Goal: Communication & Community: Answer question/provide support

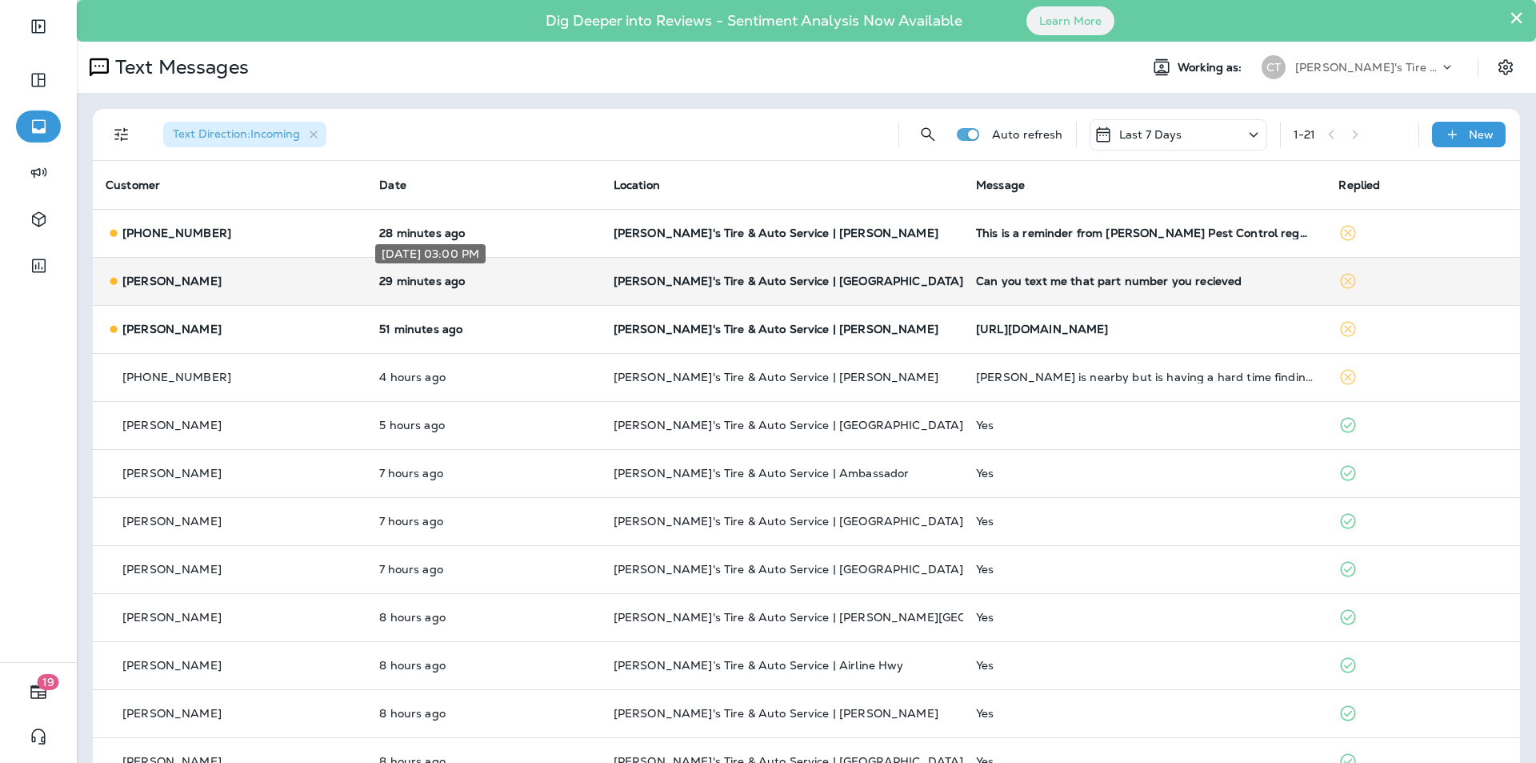
click at [543, 274] on p "29 minutes ago" at bounding box center [483, 280] width 208 height 13
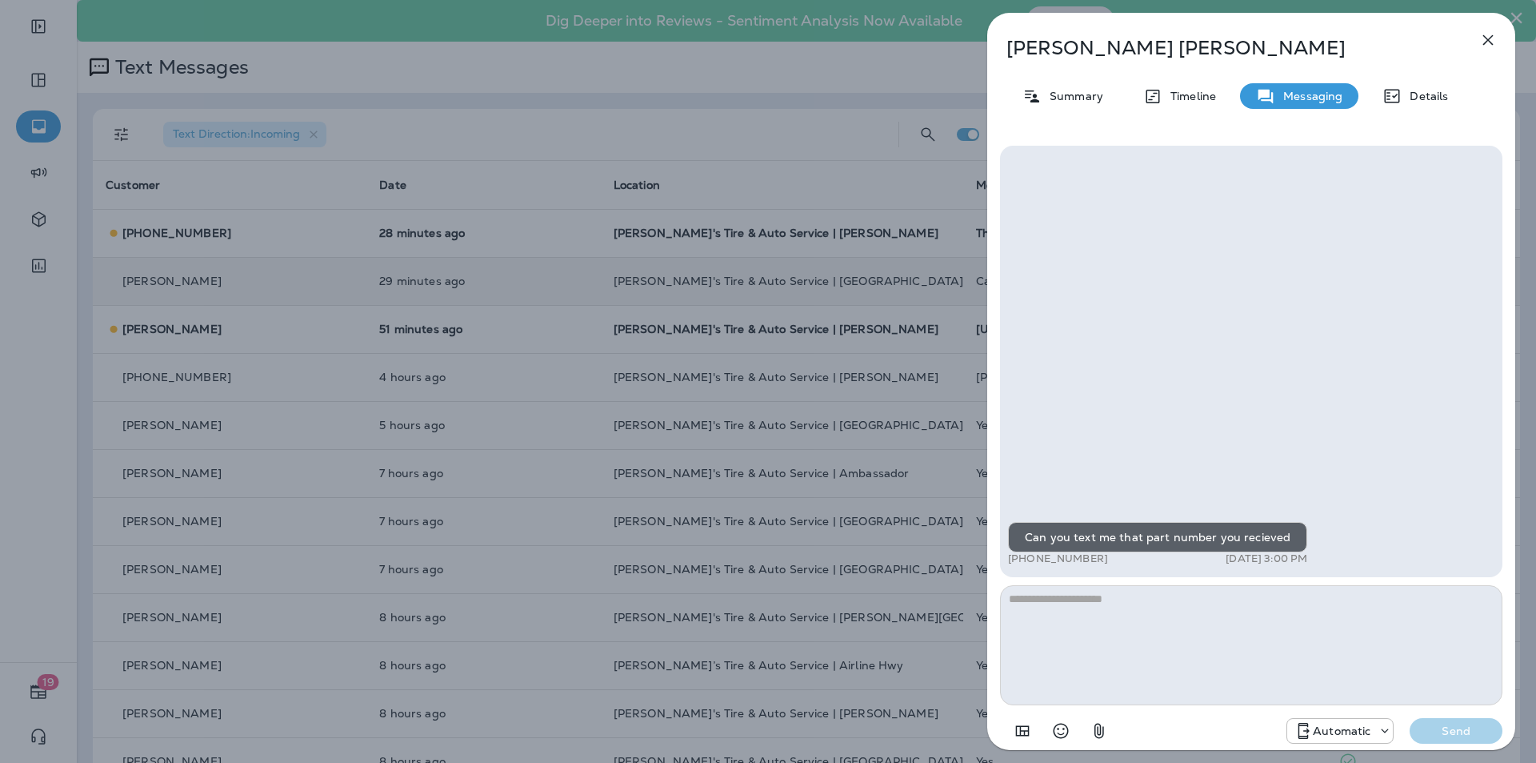
click at [544, 317] on div "[PERSON_NAME] Summary Timeline Messaging Details Can you text me that part numb…" at bounding box center [768, 381] width 1536 height 763
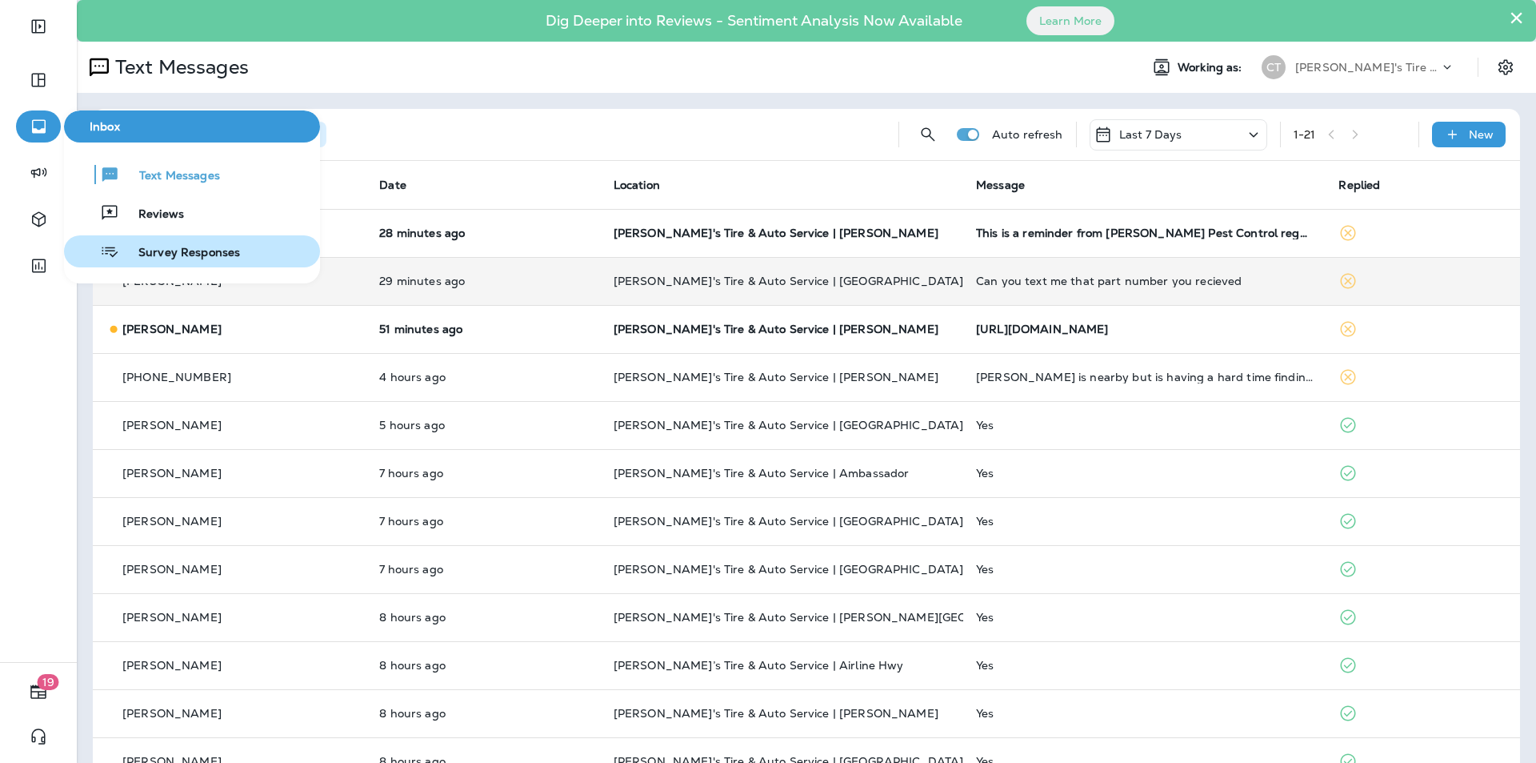
click at [165, 257] on span "Survey Responses" at bounding box center [179, 253] width 121 height 15
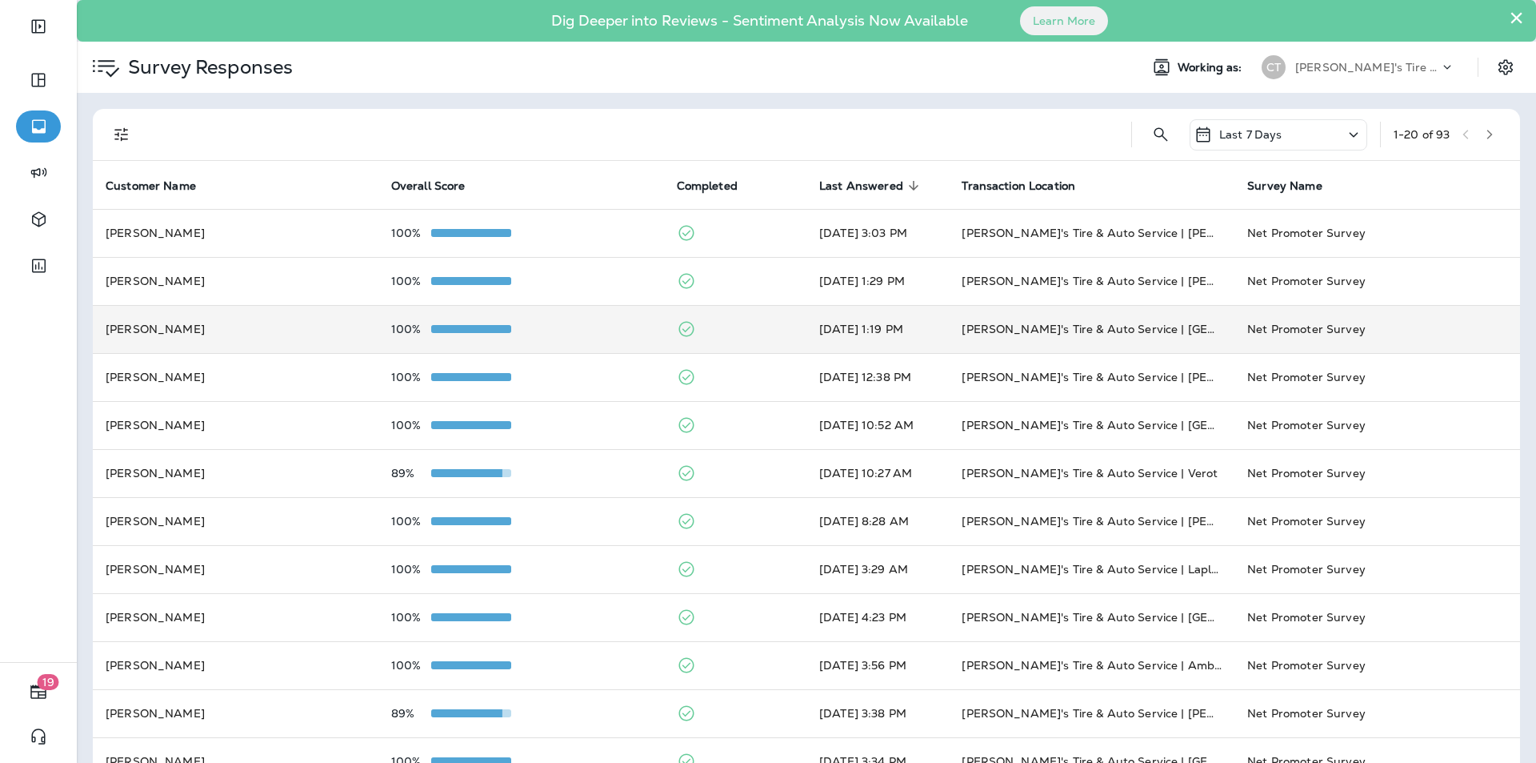
click at [555, 326] on div "100%" at bounding box center [521, 328] width 260 height 13
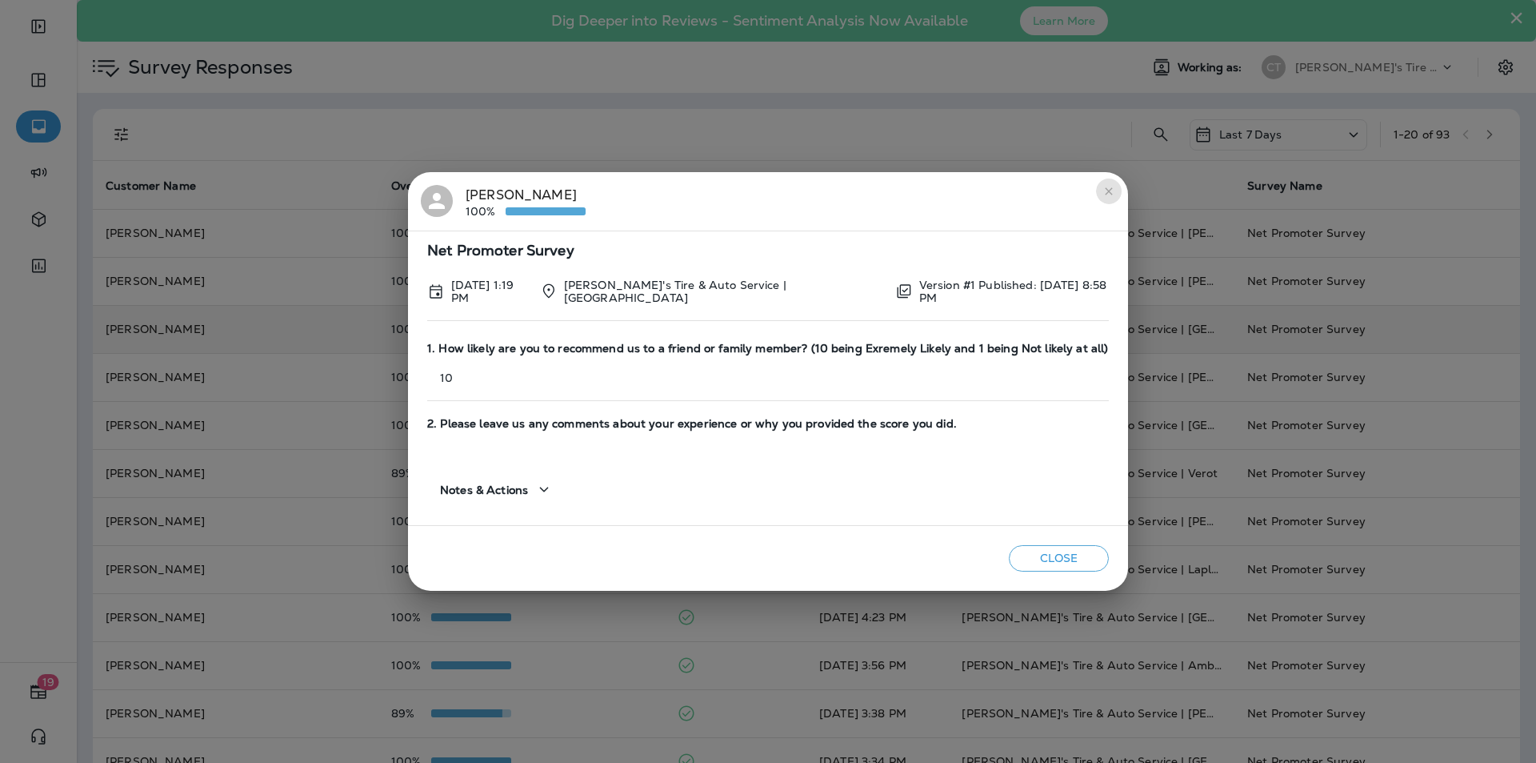
click at [1102, 186] on button "close" at bounding box center [1109, 191] width 26 height 26
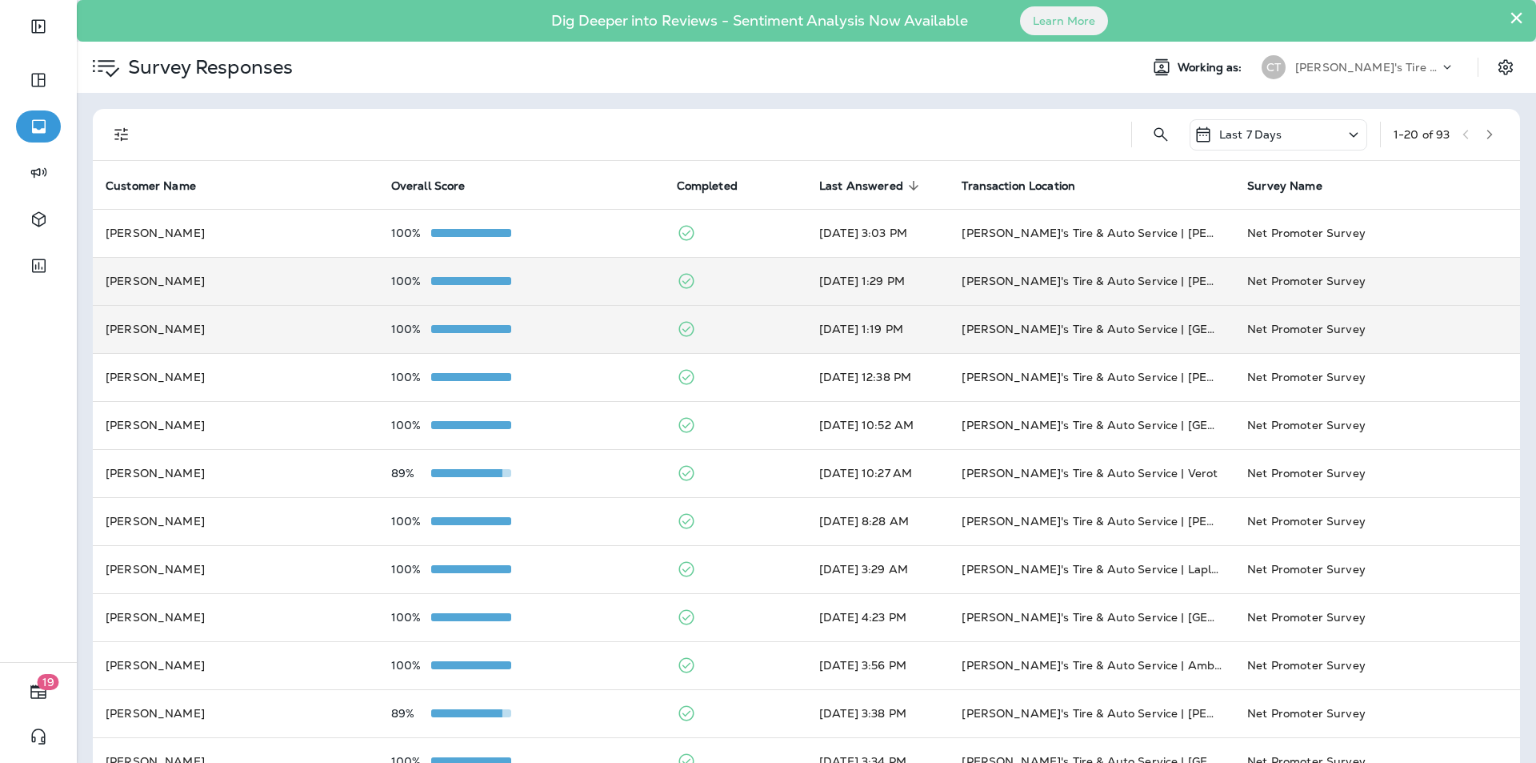
click at [611, 282] on div "100%" at bounding box center [521, 280] width 260 height 13
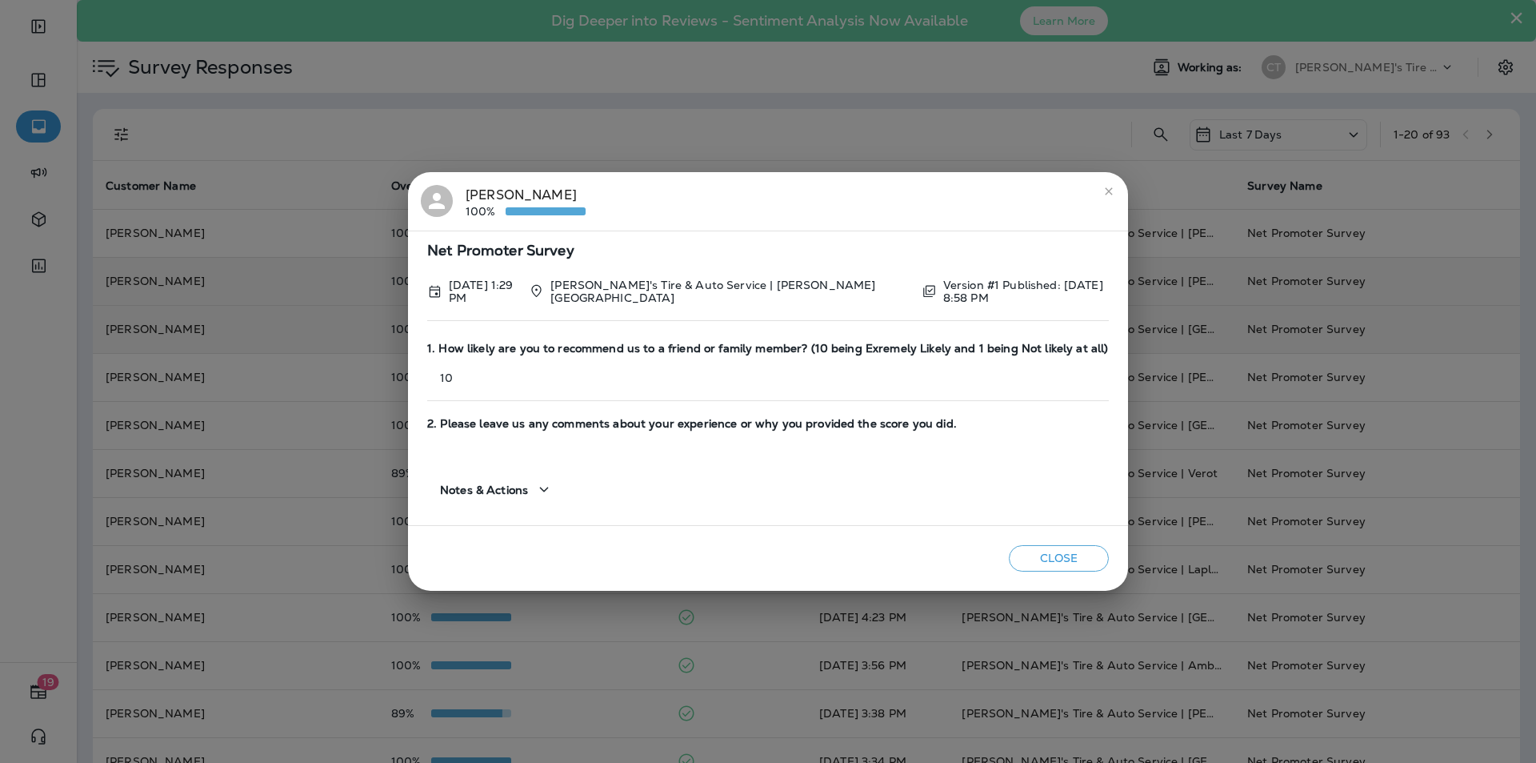
click at [1105, 185] on icon "close" at bounding box center [1109, 191] width 13 height 13
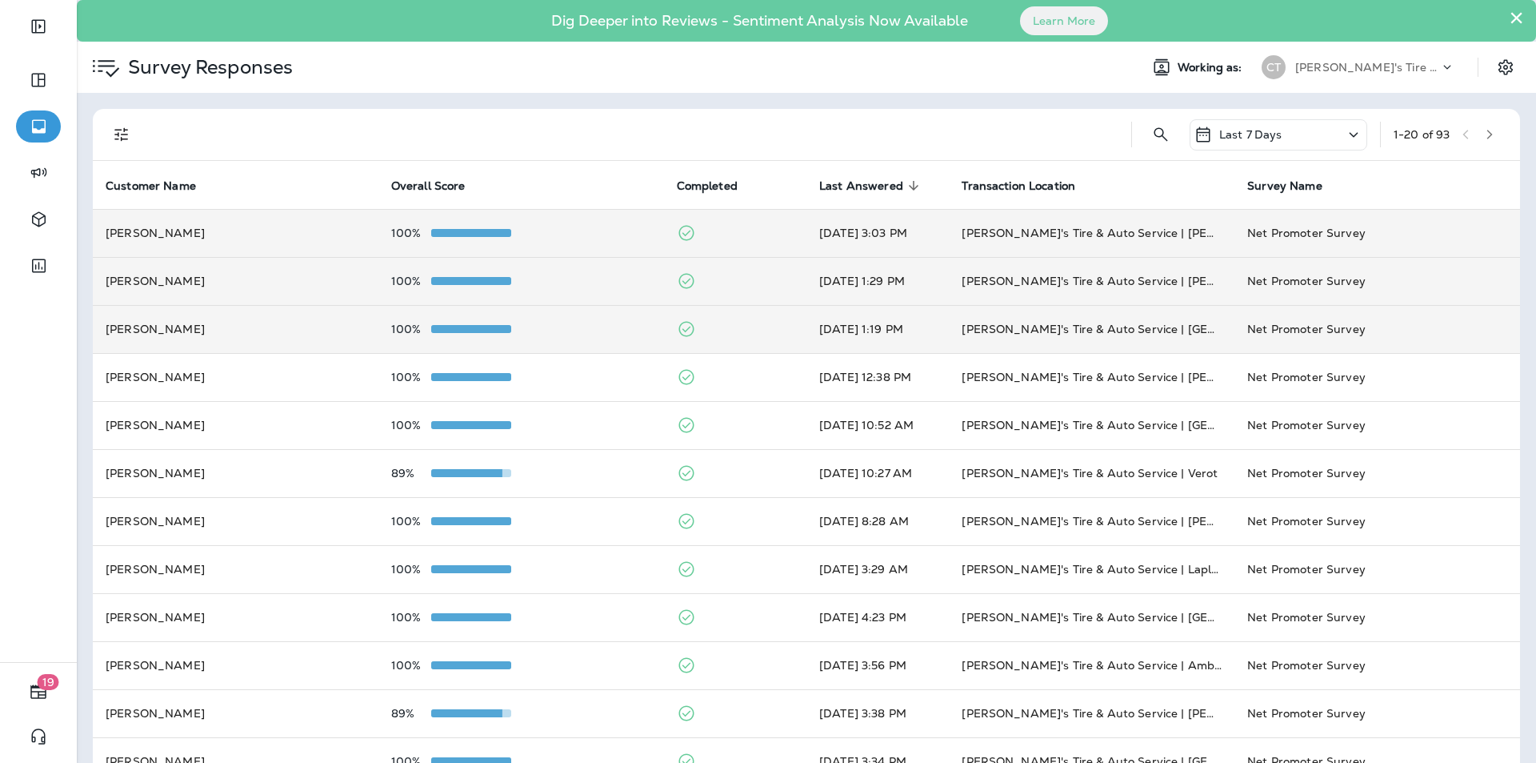
click at [605, 233] on div "100%" at bounding box center [521, 232] width 260 height 13
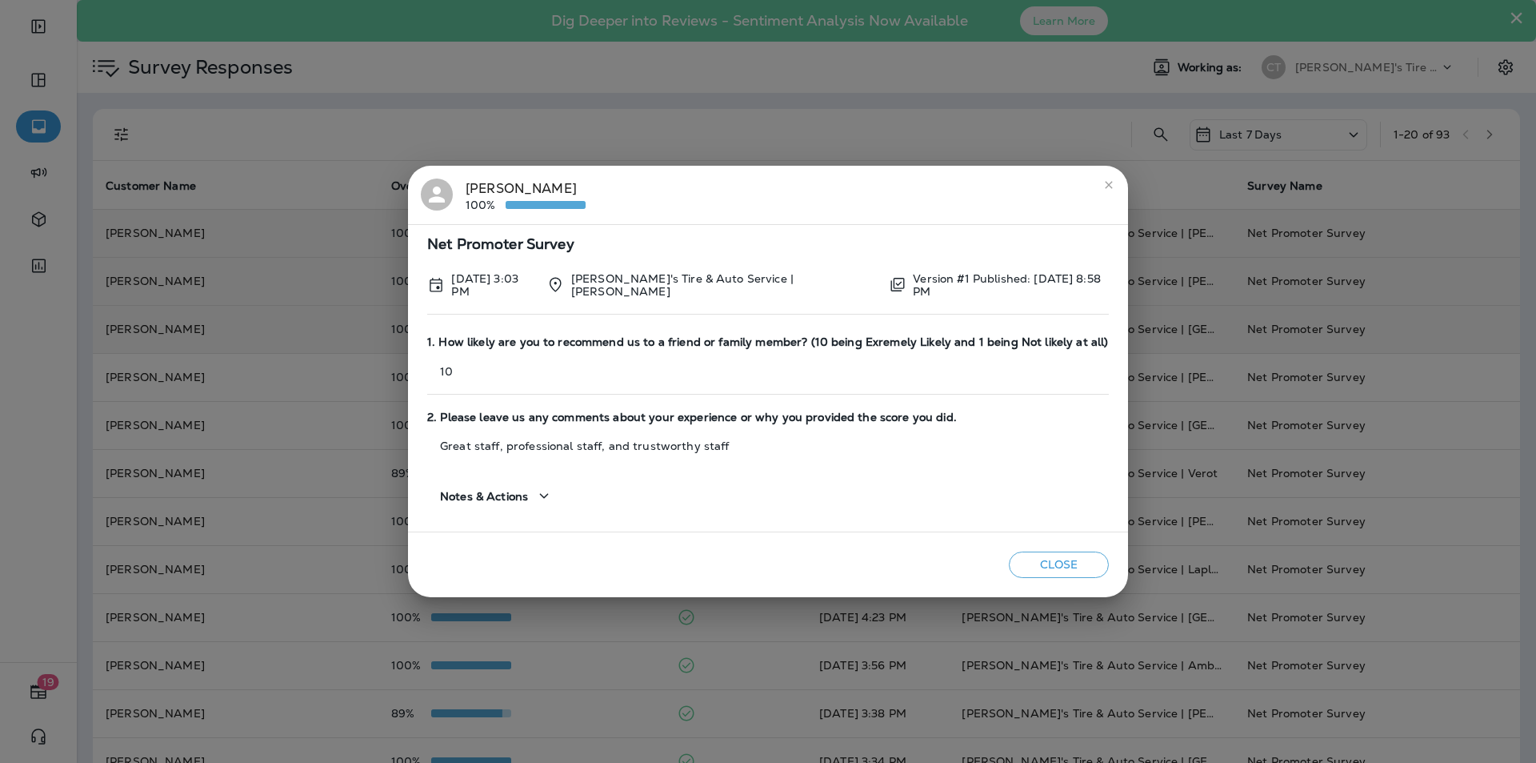
click at [1105, 186] on icon "close" at bounding box center [1108, 184] width 7 height 7
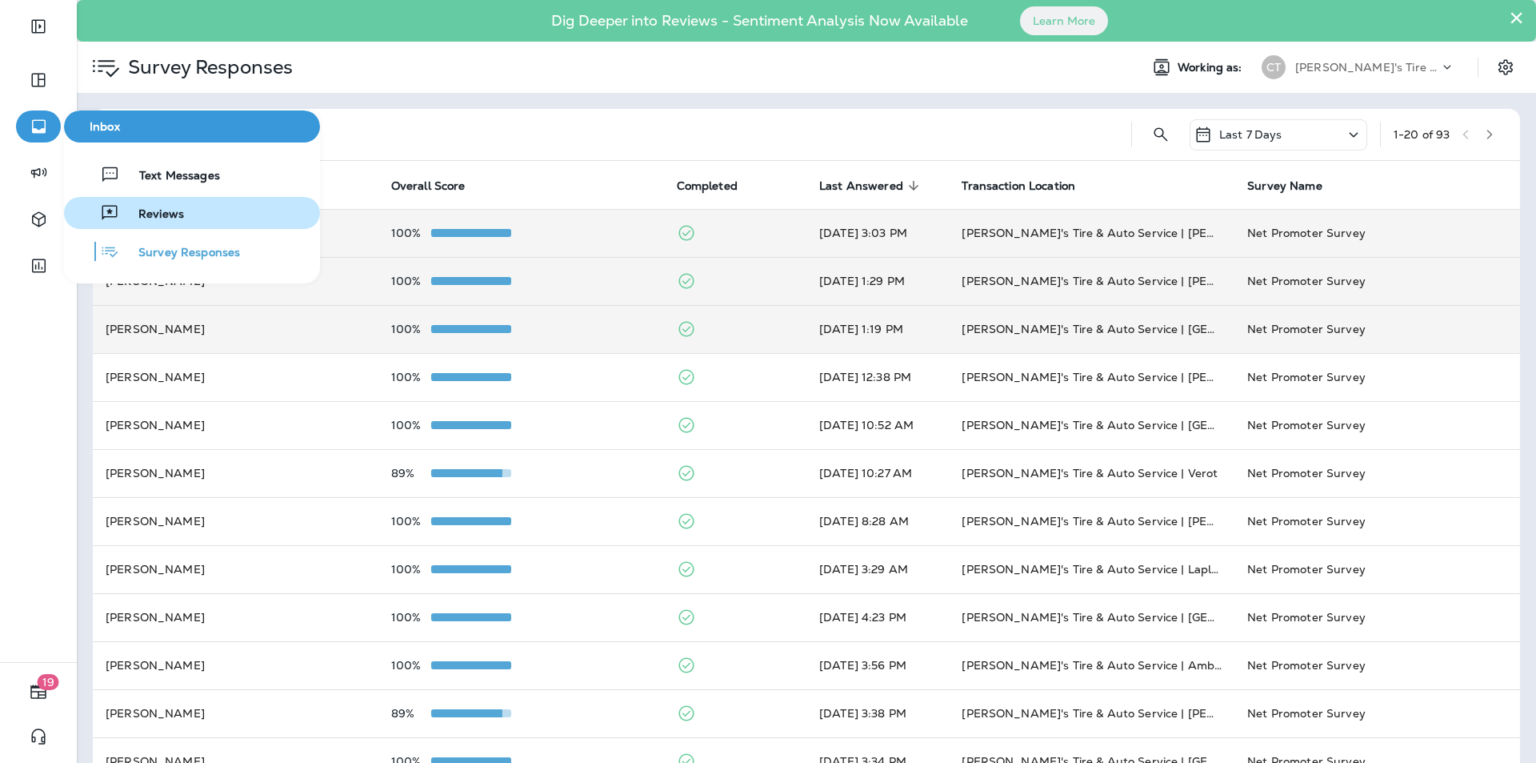
click at [138, 207] on span "Reviews" at bounding box center [151, 214] width 65 height 15
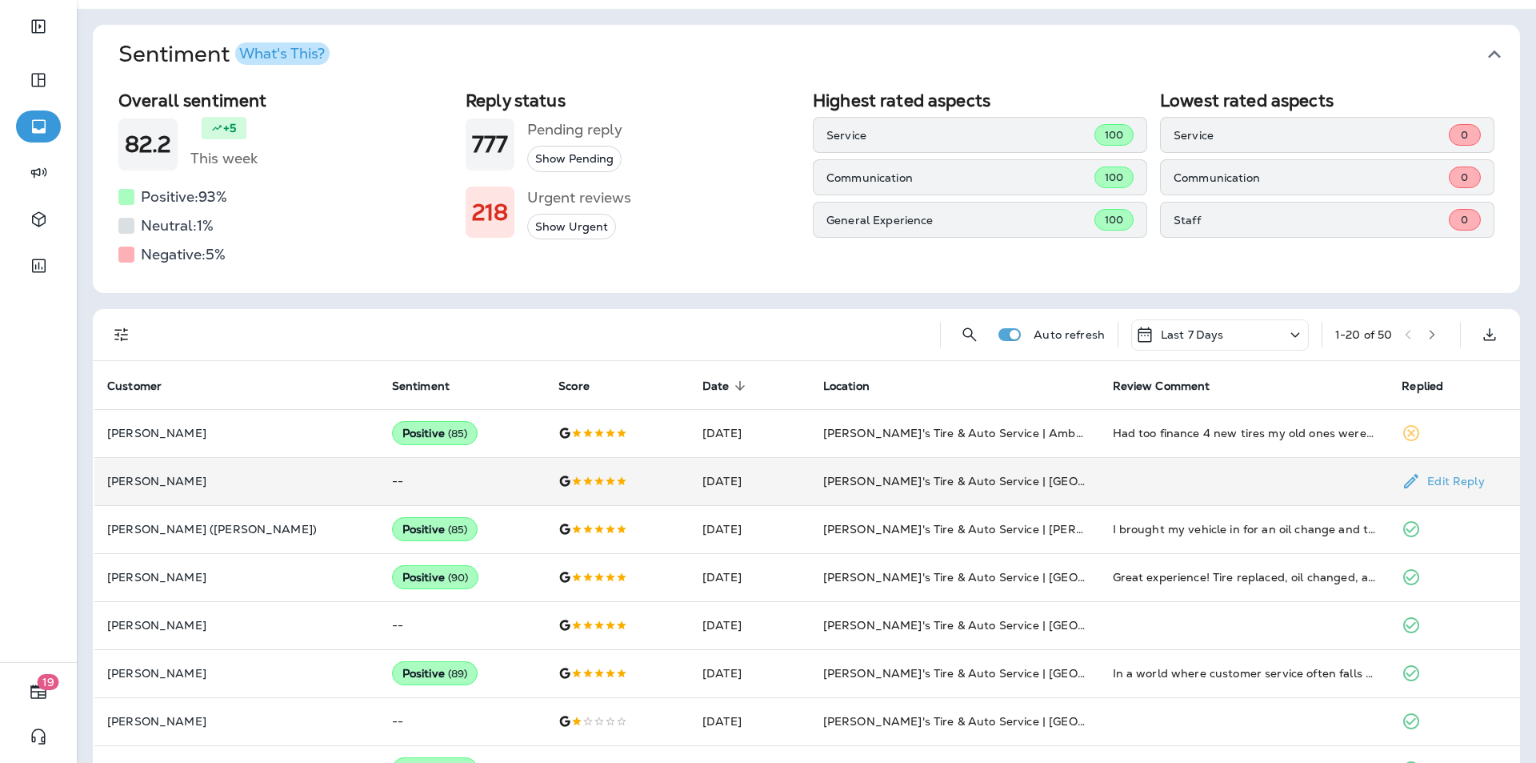
scroll to position [160, 0]
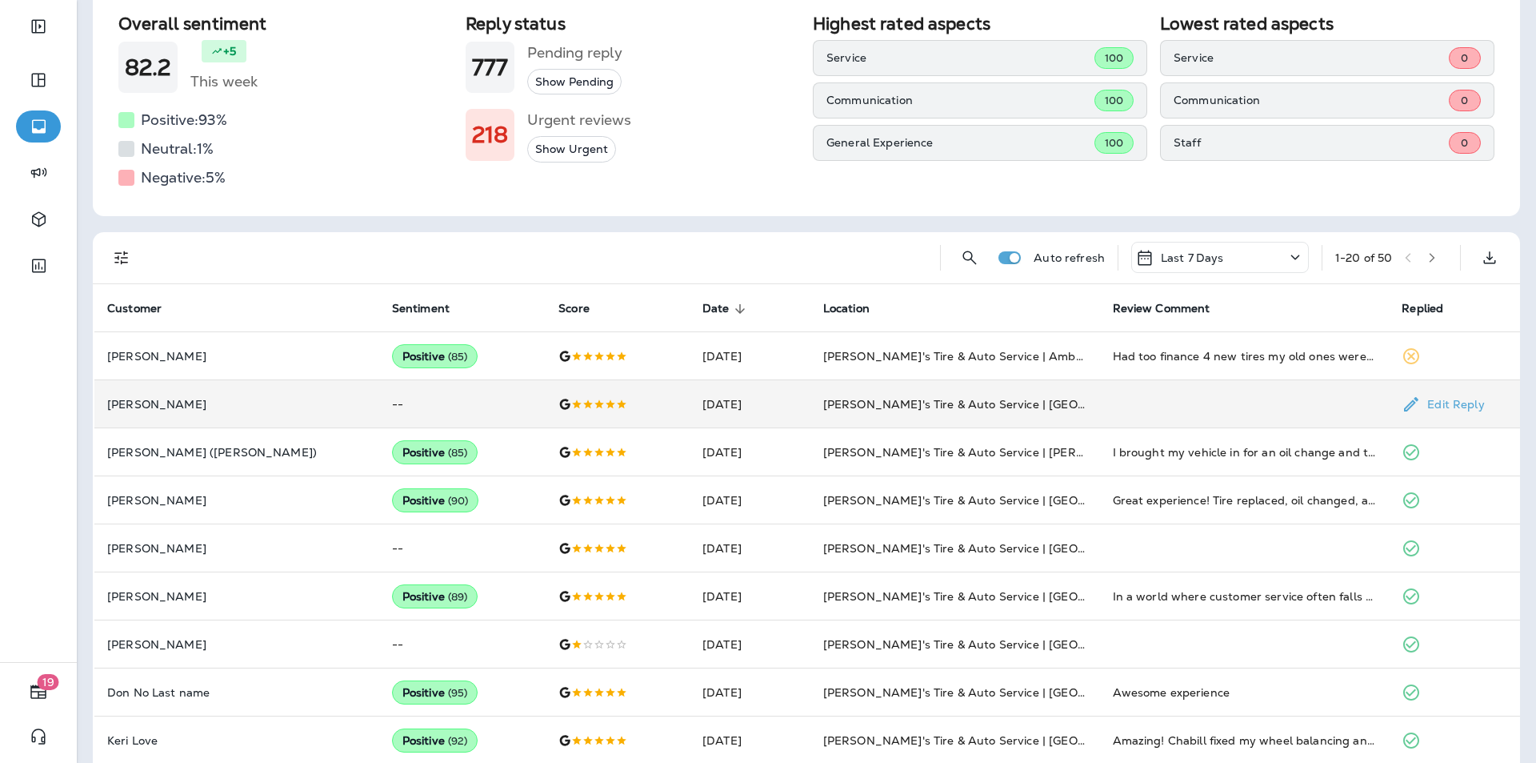
click at [1271, 404] on td at bounding box center [1245, 404] width 290 height 48
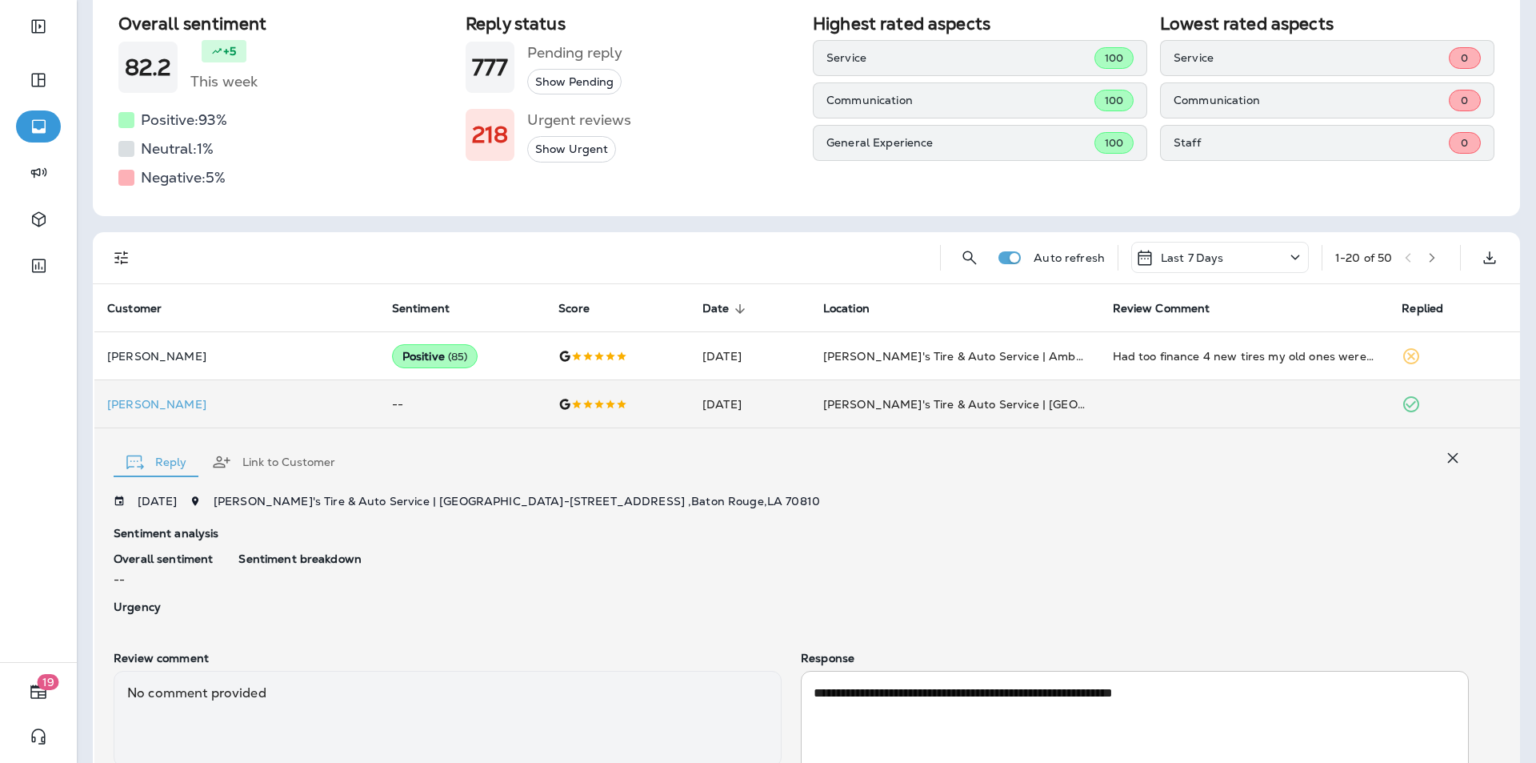
scroll to position [291, 0]
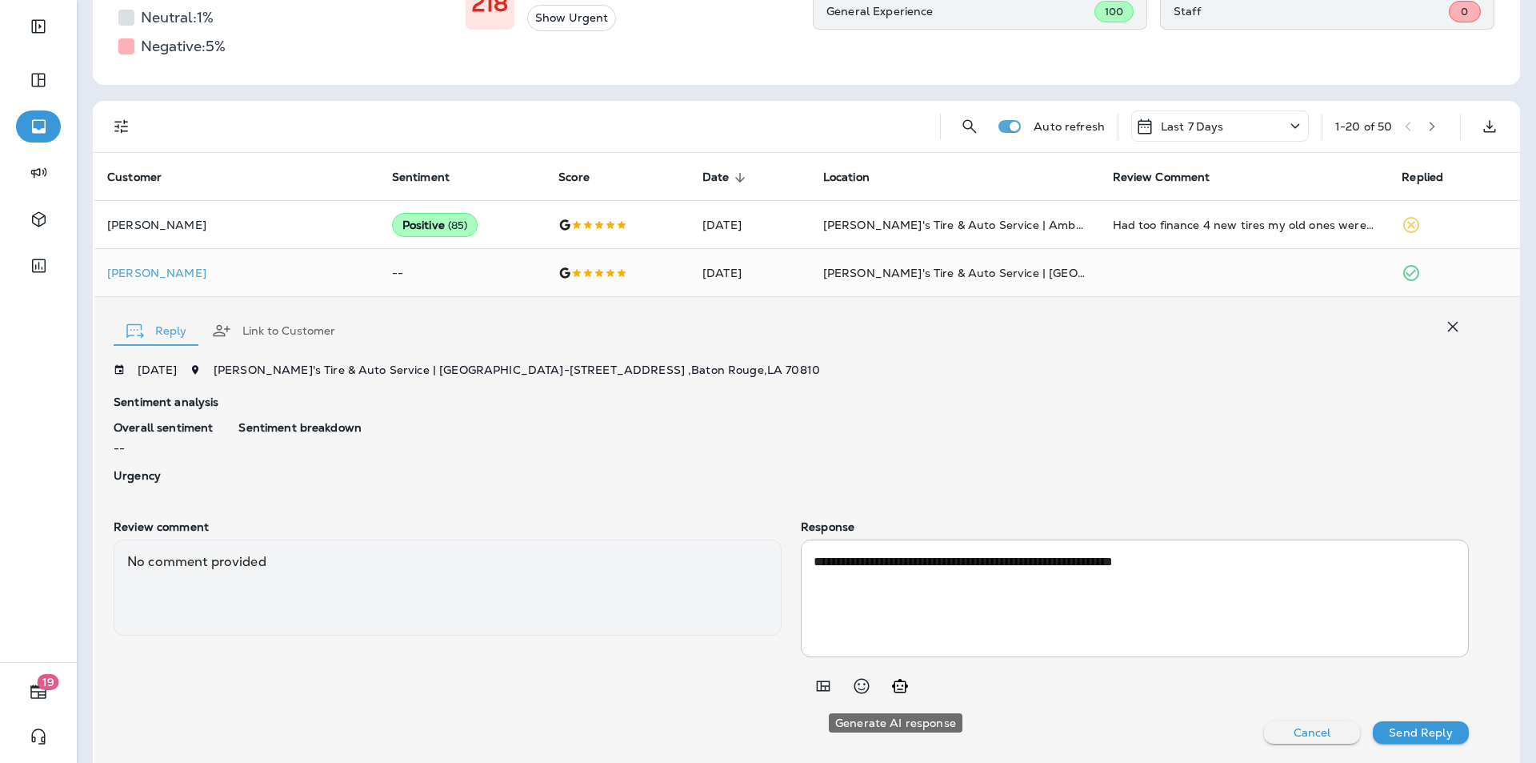
click at [897, 686] on icon "Generate AI response" at bounding box center [900, 686] width 16 height 14
type textarea "**********"
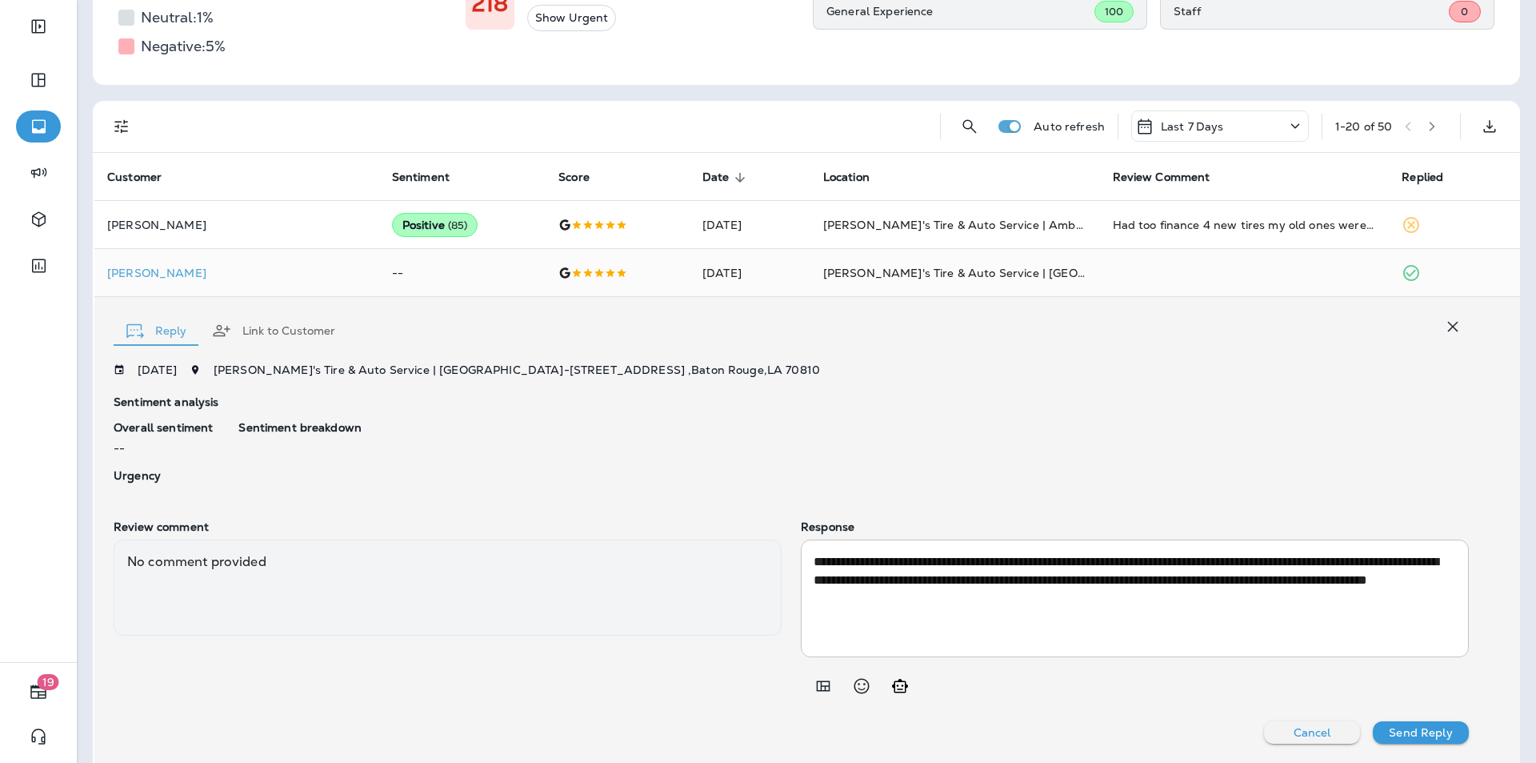
click at [1416, 730] on p "Send Reply" at bounding box center [1420, 732] width 63 height 13
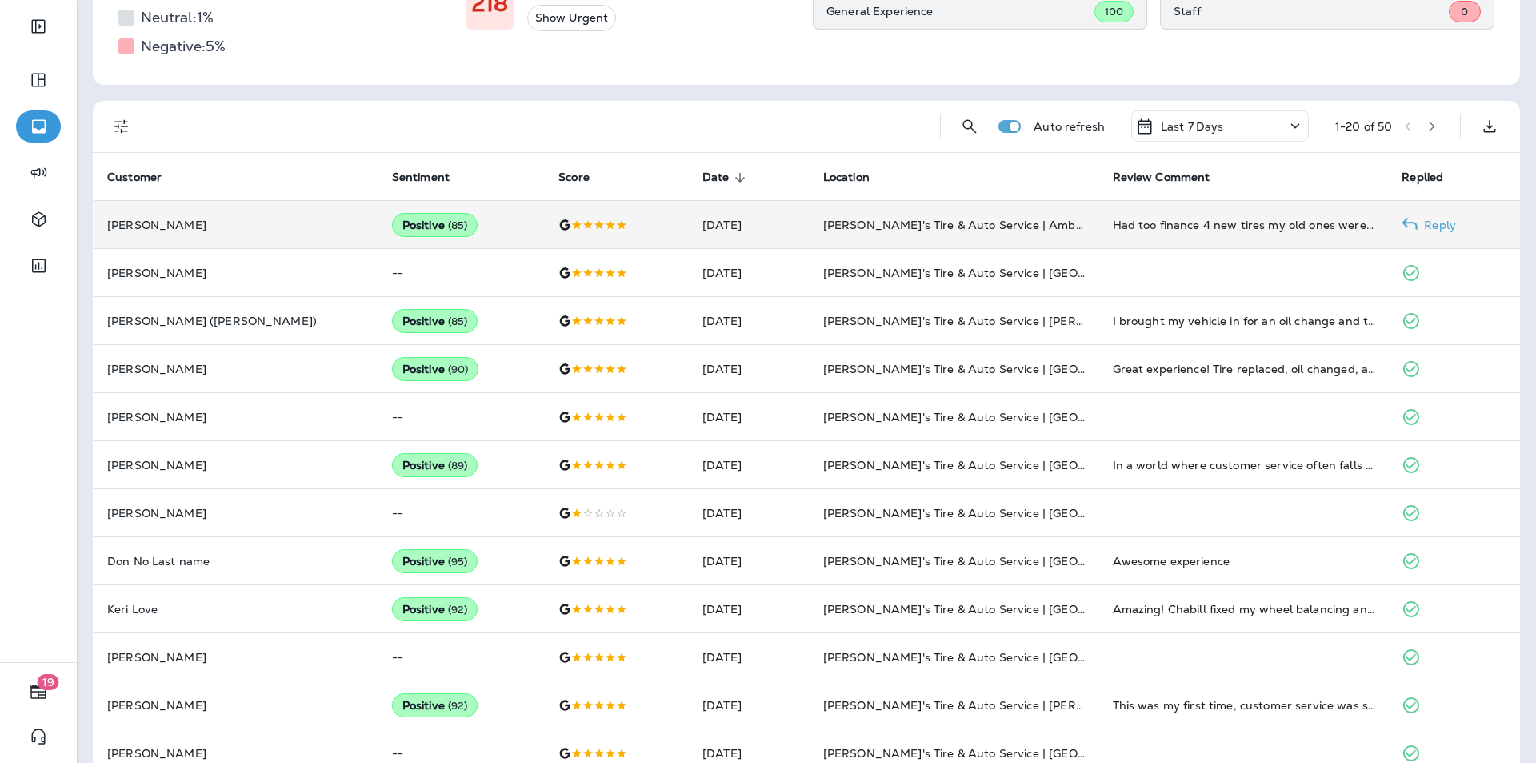
click at [1424, 225] on p "Reply" at bounding box center [1437, 224] width 38 height 13
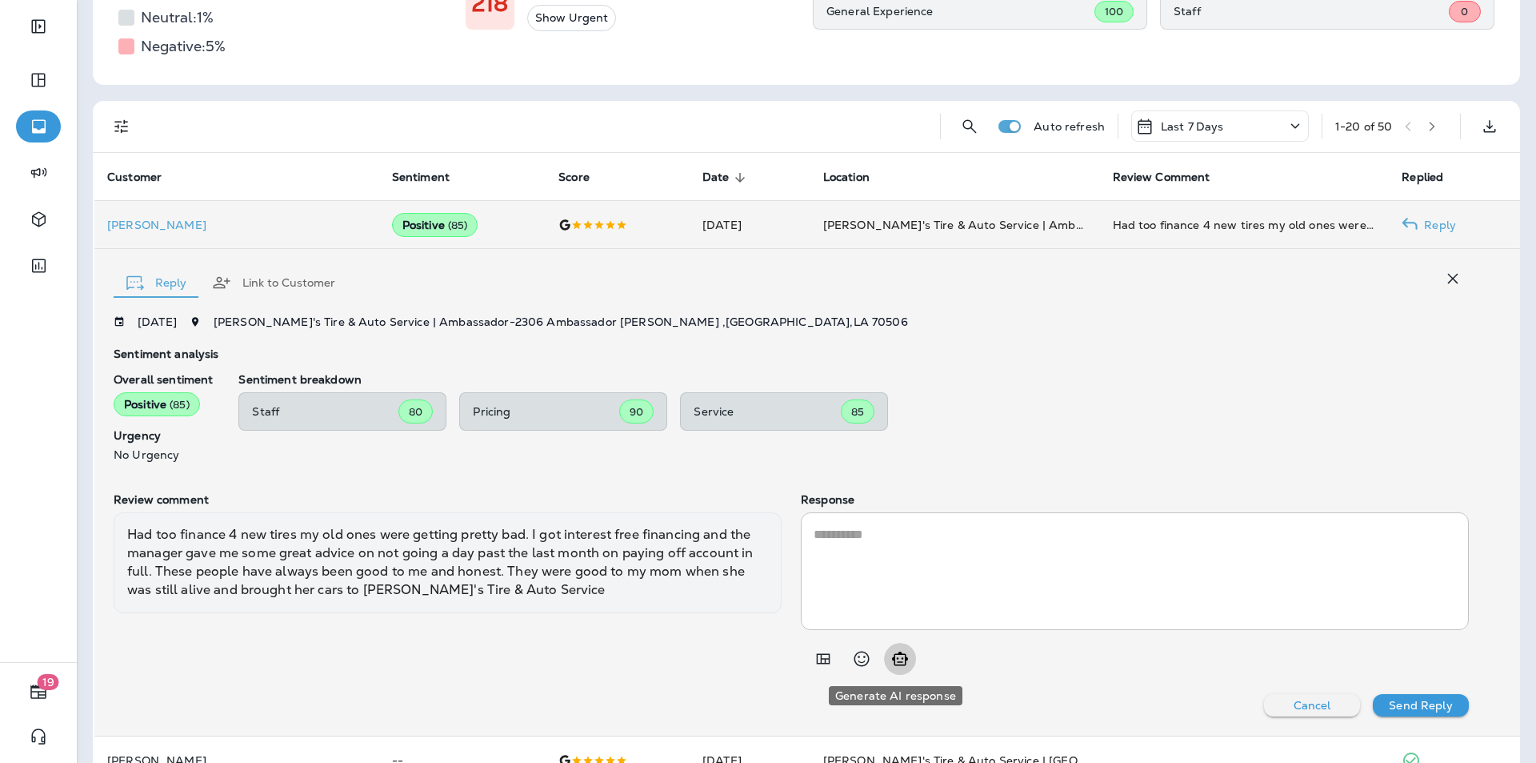
click at [891, 660] on icon "Generate AI response" at bounding box center [900, 658] width 19 height 19
type textarea "**********"
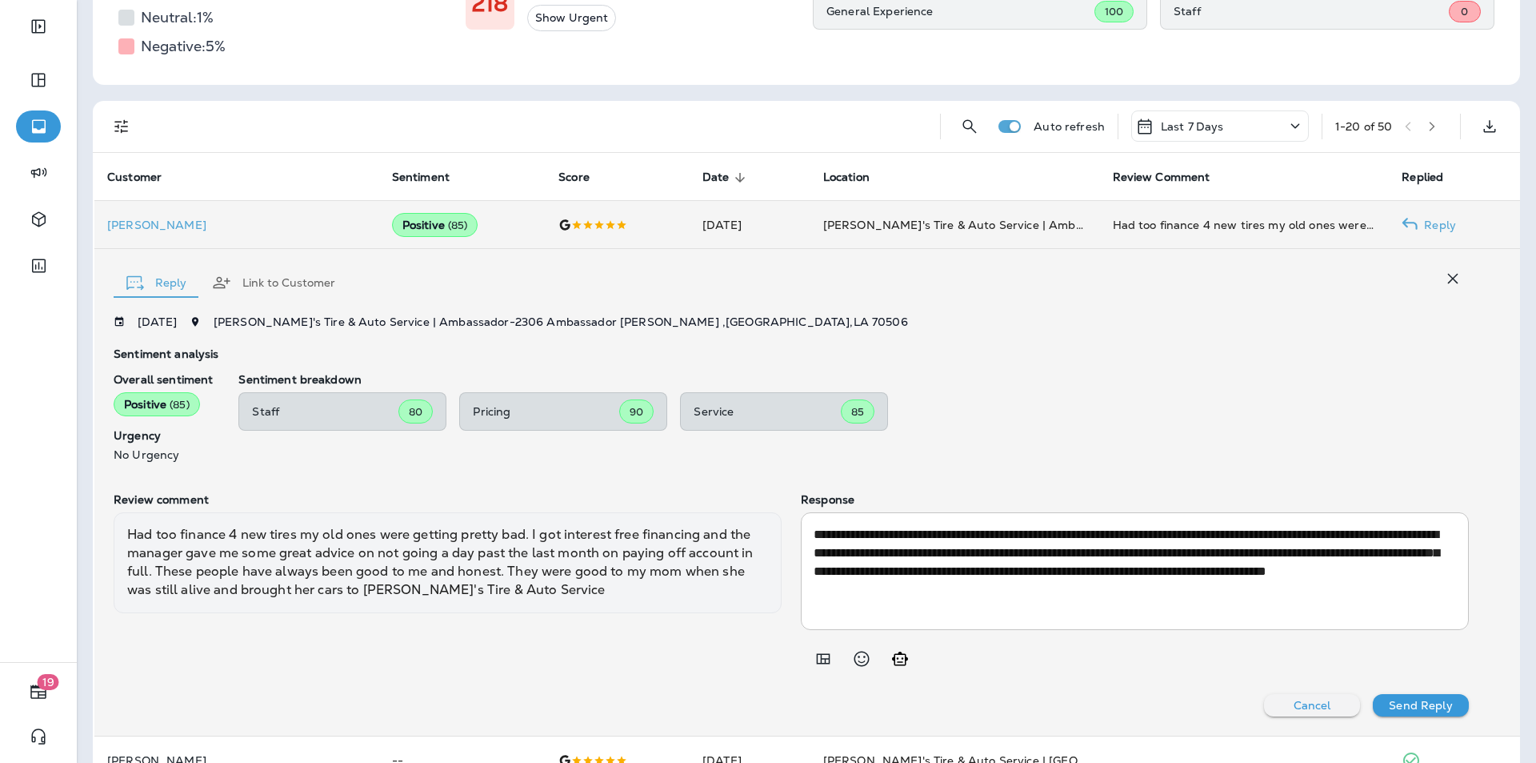
click at [1422, 699] on p "Send Reply" at bounding box center [1420, 705] width 63 height 13
